Goal: Information Seeking & Learning: Find specific fact

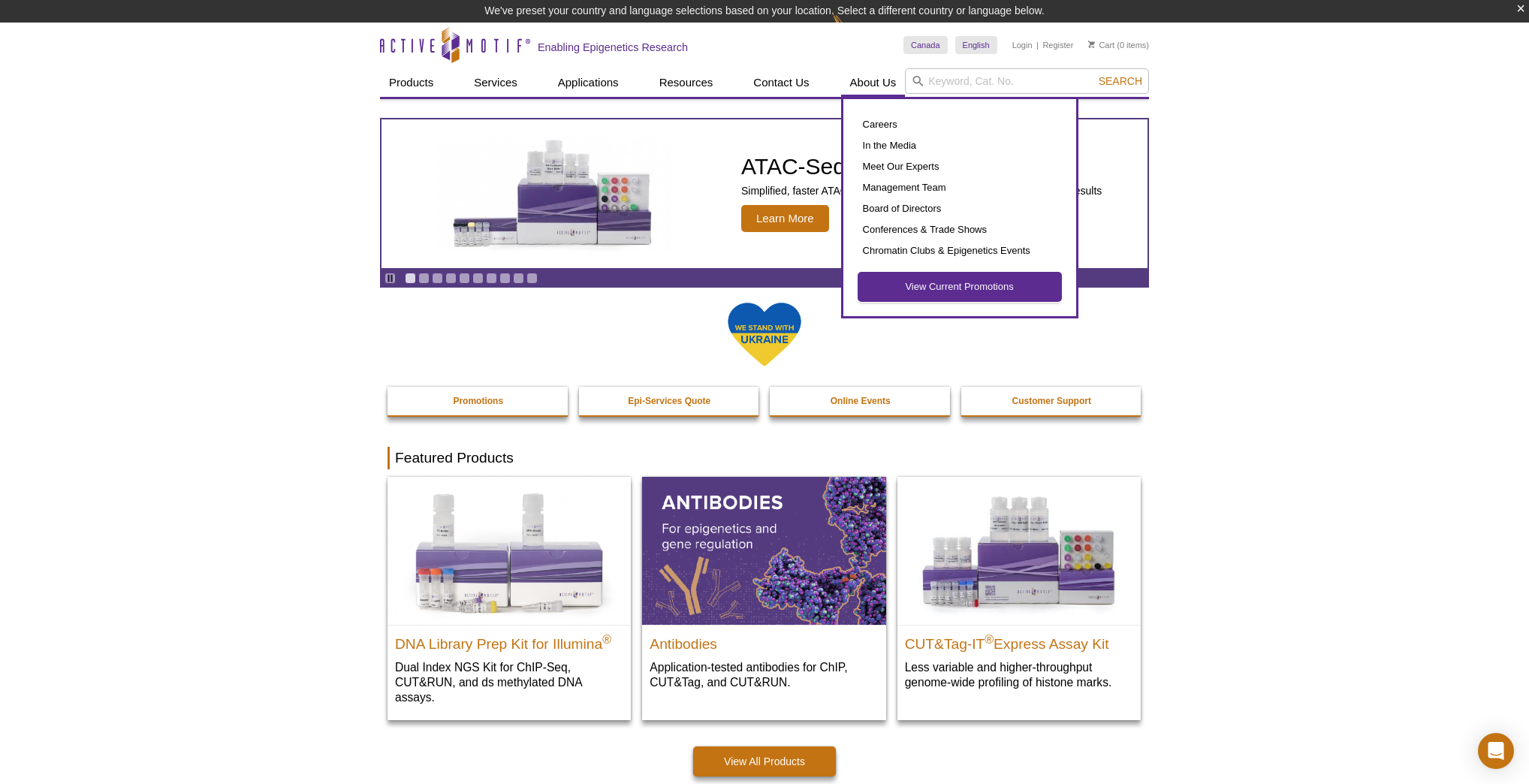
click at [904, 282] on link "View Current Promotions" at bounding box center [959, 287] width 202 height 29
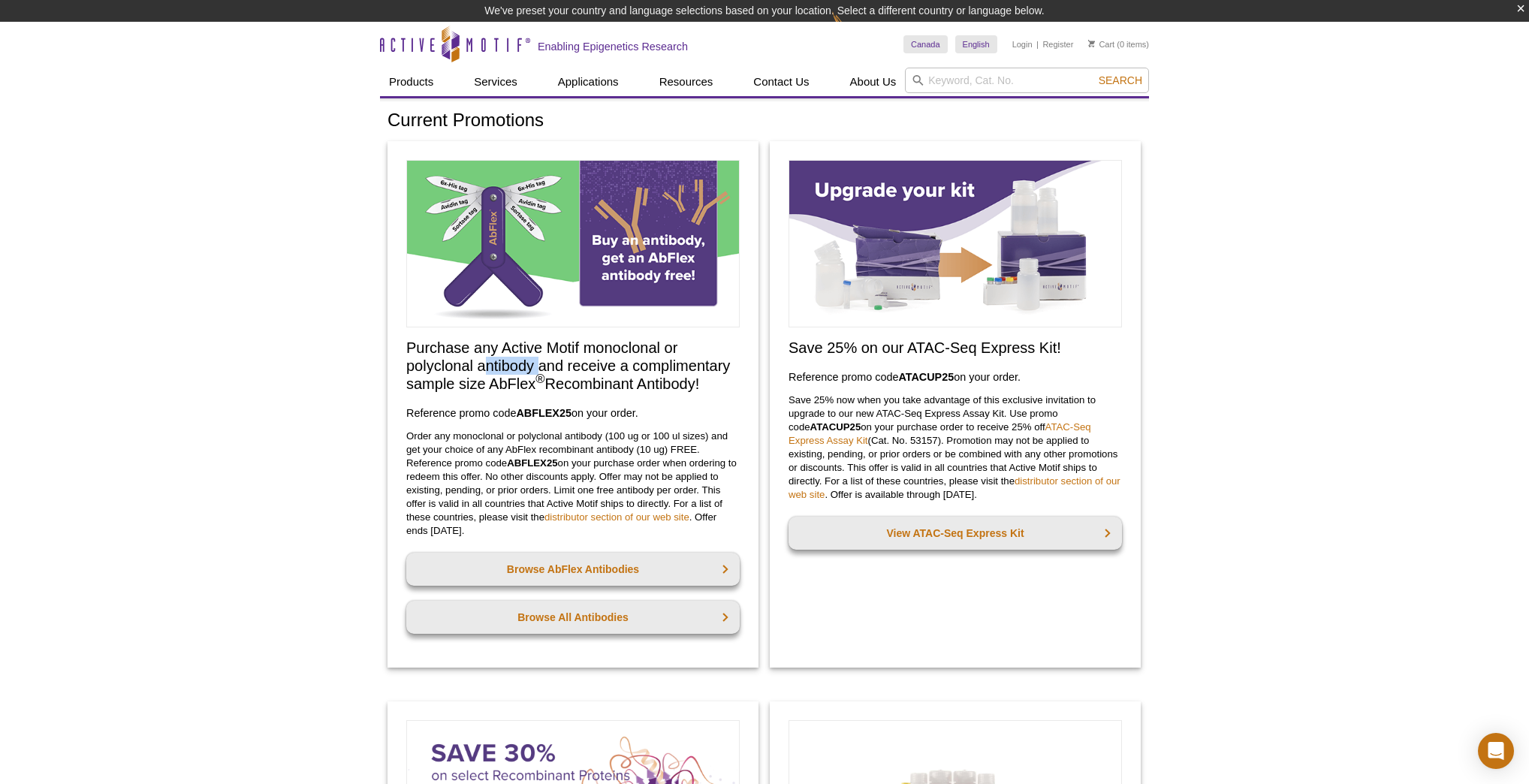
drag, startPoint x: 489, startPoint y: 367, endPoint x: 541, endPoint y: 366, distance: 52.0
click at [541, 366] on h2 "Purchase any Active Motif monoclonal or polyclonal antibody and receive a compl…" at bounding box center [573, 366] width 334 height 54
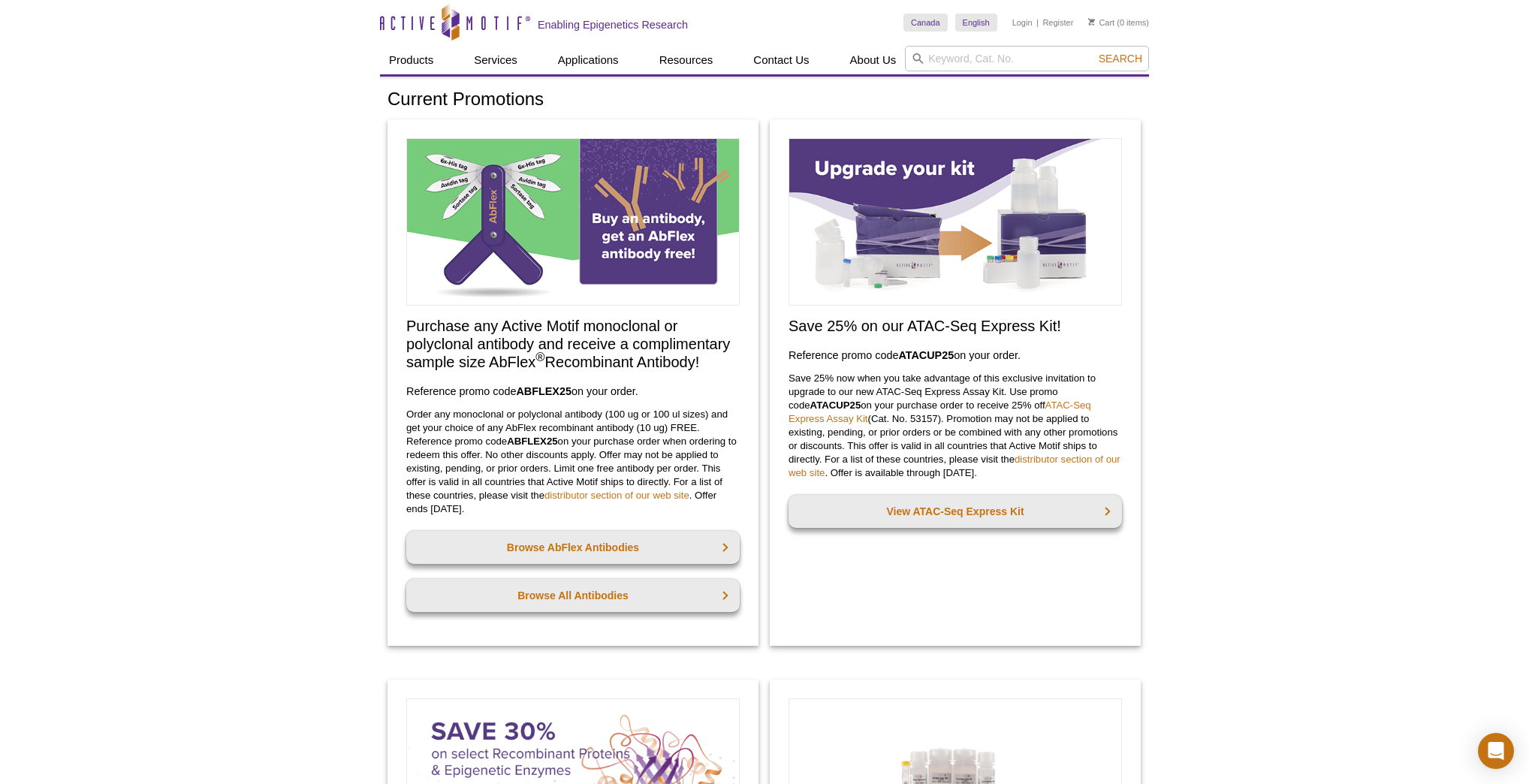
click at [975, 416] on p "Save 25% now when you take advantage of this exclusive invitation to upgrade to…" at bounding box center [955, 425] width 334 height 109
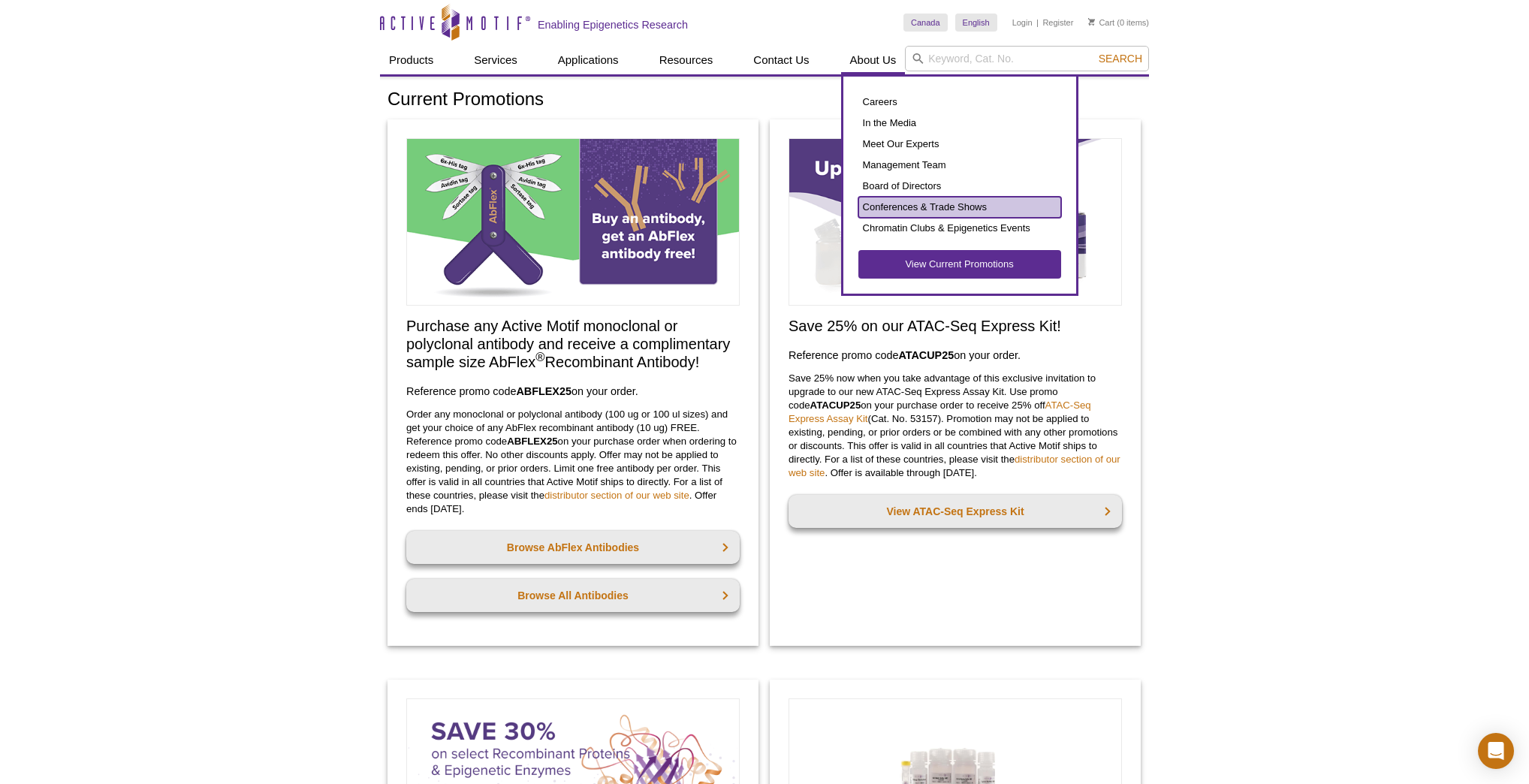
click at [877, 208] on link "Conferences & Trade Shows" at bounding box center [959, 206] width 202 height 21
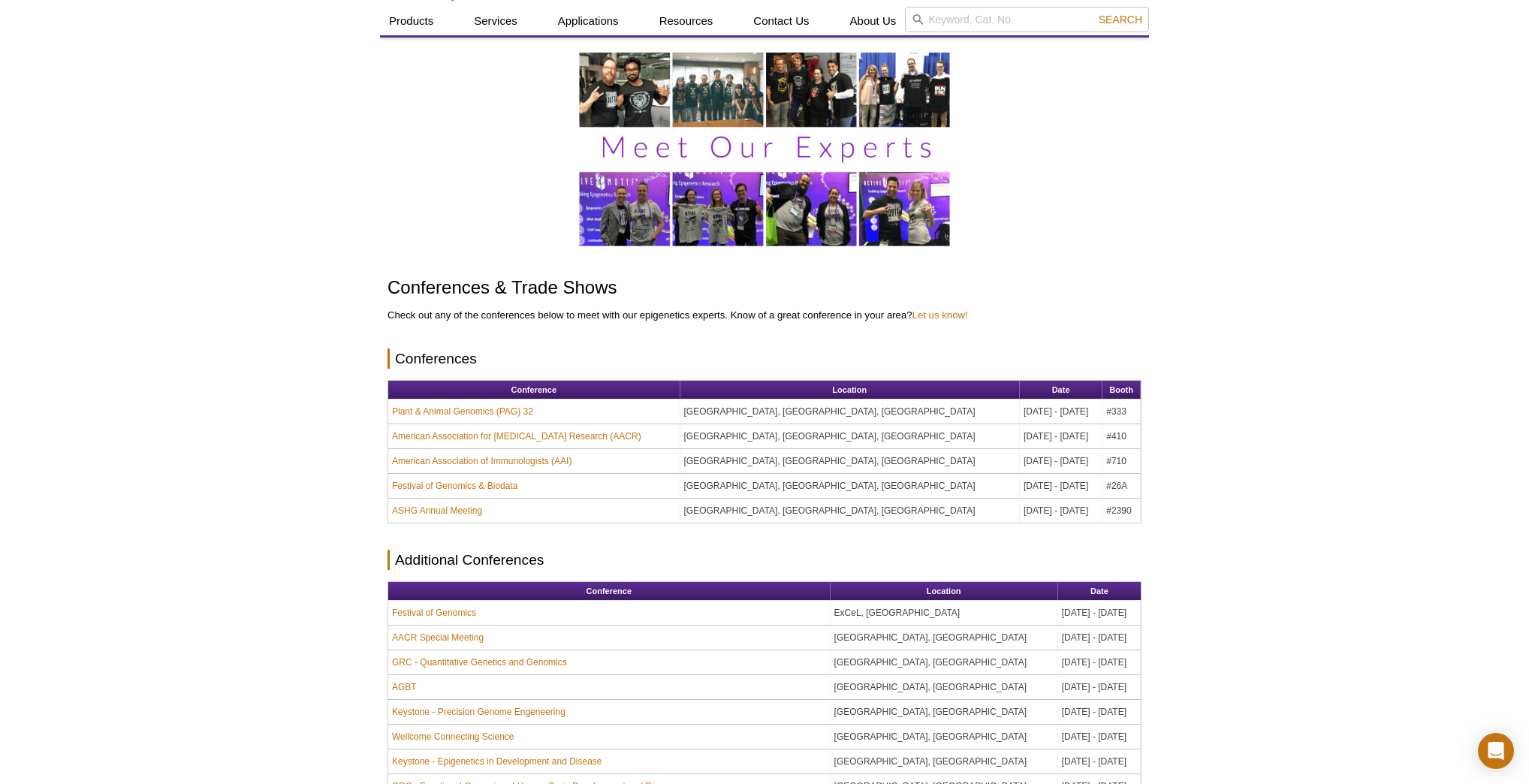
scroll to position [60, 0]
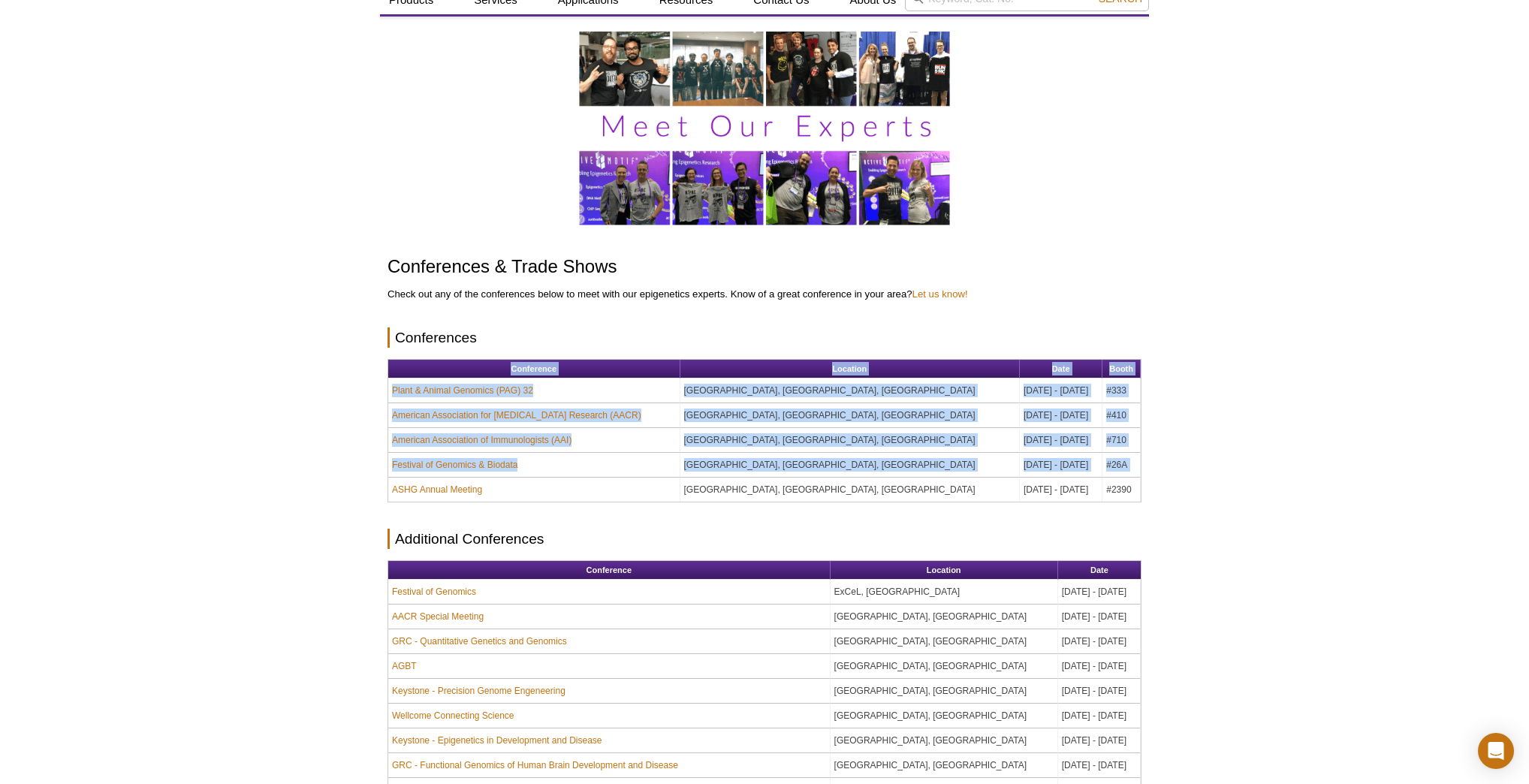
drag, startPoint x: 388, startPoint y: 486, endPoint x: 419, endPoint y: 462, distance: 39.2
click at [931, 510] on div "Conferences Conference Location Date Booth Plant & Animal Genomics (PAG) [GEOGR…" at bounding box center [764, 428] width 755 height 201
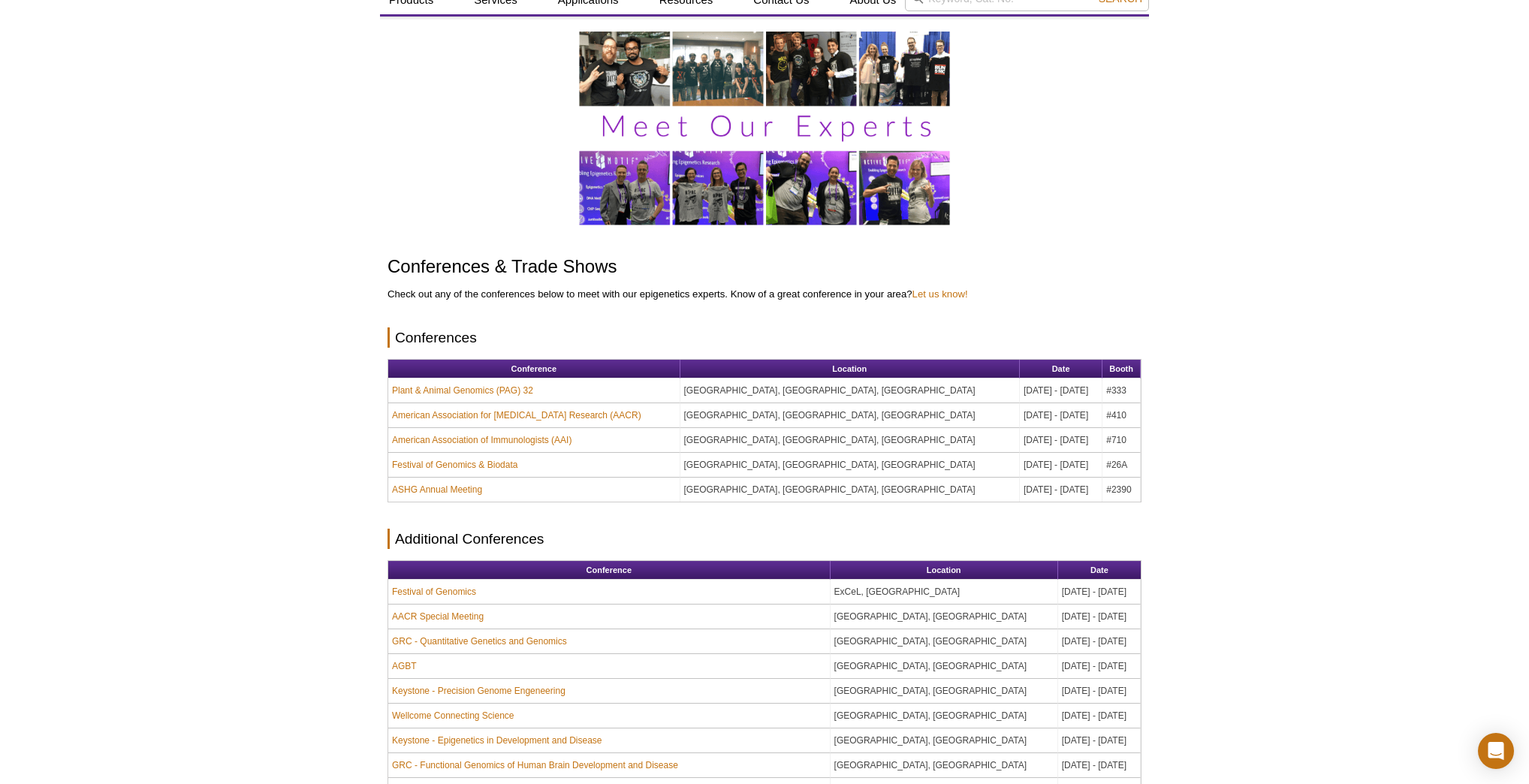
click at [515, 517] on div "Conferences Conference Location Date Booth Plant & Animal Genomics (PAG) [GEOGR…" at bounding box center [764, 428] width 755 height 201
drag, startPoint x: 502, startPoint y: 495, endPoint x: 389, endPoint y: 489, distance: 113.2
click at [389, 489] on td "ASHG Annual Meeting" at bounding box center [534, 489] width 292 height 24
copy link "ASHG Annual Meeting"
drag, startPoint x: 1090, startPoint y: 489, endPoint x: 1117, endPoint y: 487, distance: 27.1
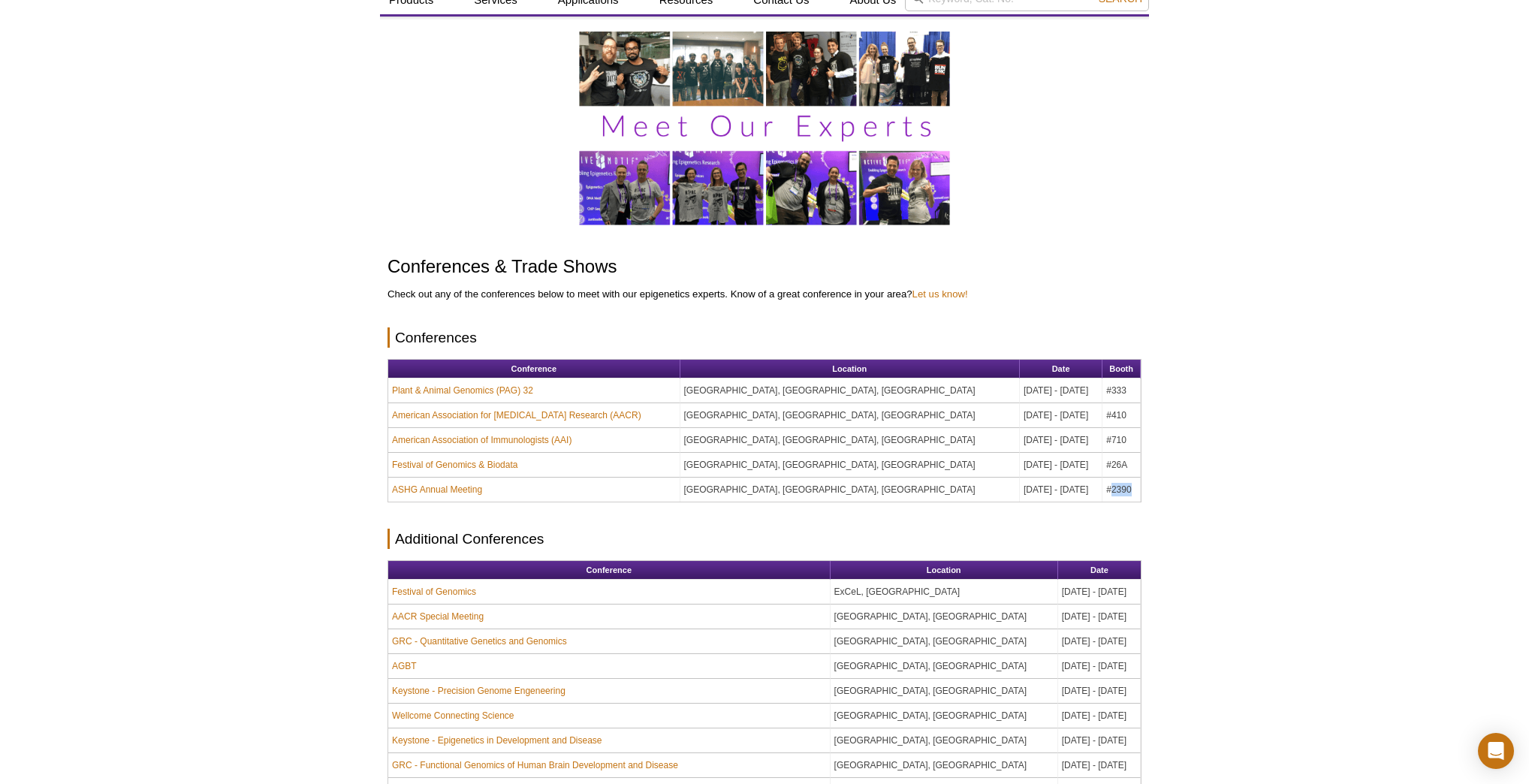
click at [1117, 487] on td "#2390" at bounding box center [1121, 489] width 38 height 24
click at [1074, 485] on td "[DATE] - [DATE]" at bounding box center [1061, 489] width 83 height 24
drag, startPoint x: 1102, startPoint y: 489, endPoint x: 1117, endPoint y: 490, distance: 15.0
click at [1117, 490] on tr "ASHG Annual Meeting [GEOGRAPHIC_DATA], [GEOGRAPHIC_DATA], [GEOGRAPHIC_DATA] [DA…" at bounding box center [764, 489] width 753 height 24
copy tr "#2390"
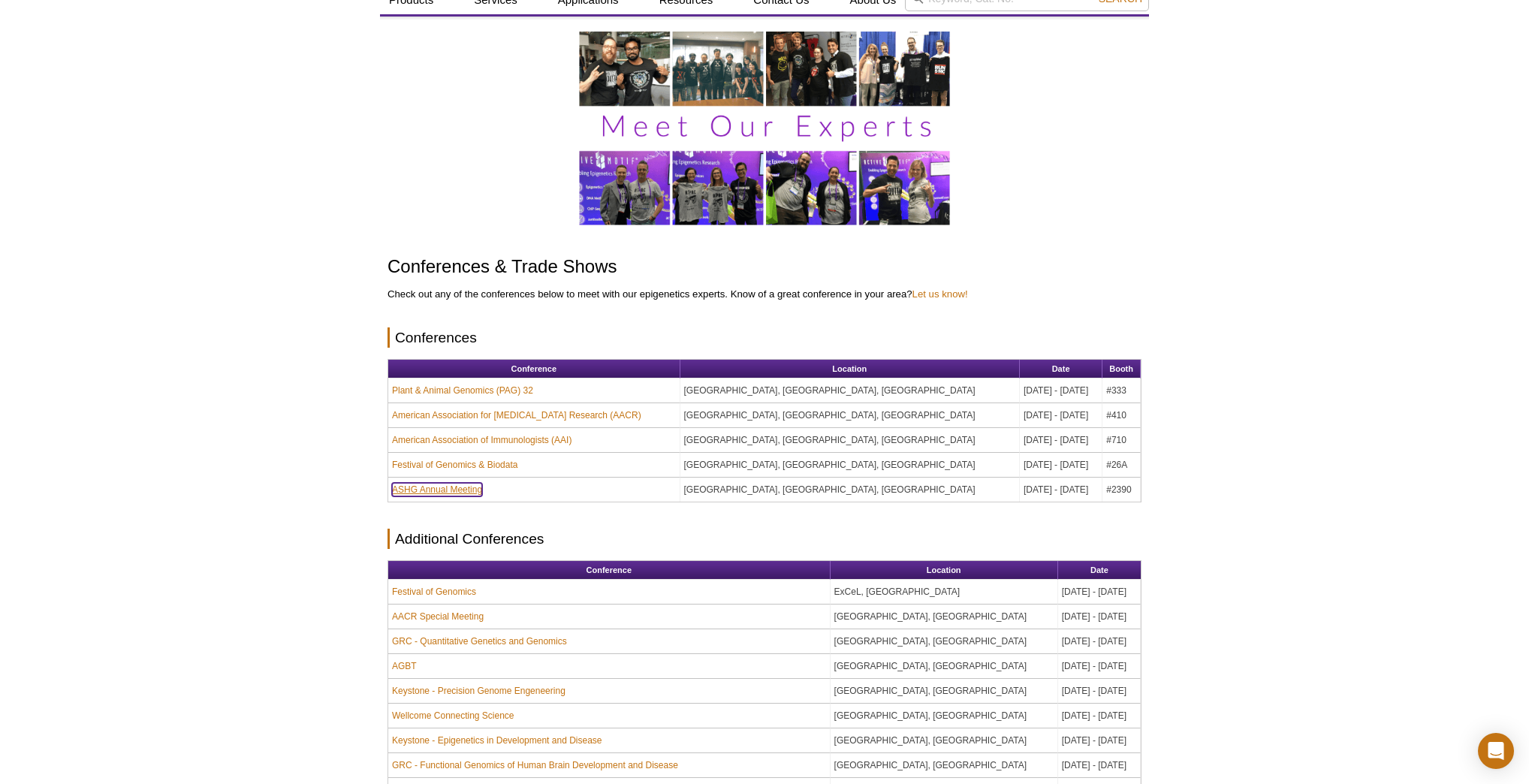
click at [421, 492] on link "ASHG Annual Meeting" at bounding box center [437, 490] width 90 height 14
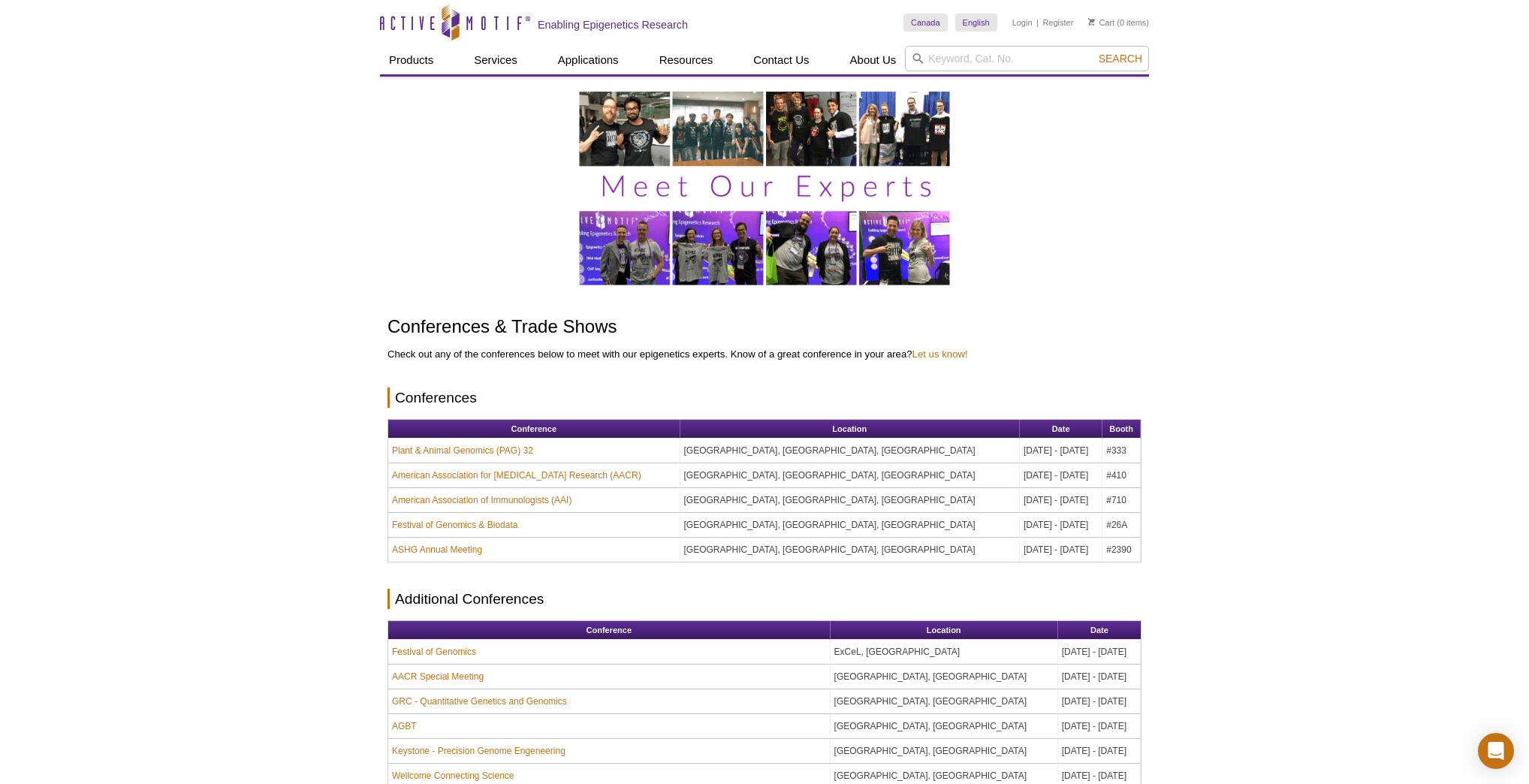
scroll to position [0, 0]
